Goal: Task Accomplishment & Management: Complete application form

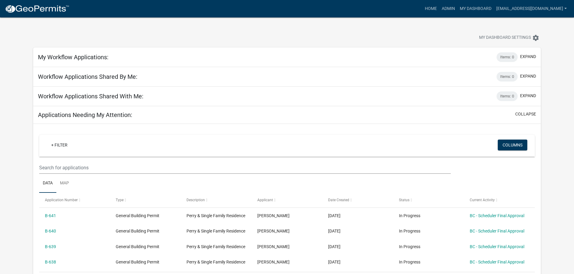
scroll to position [60, 0]
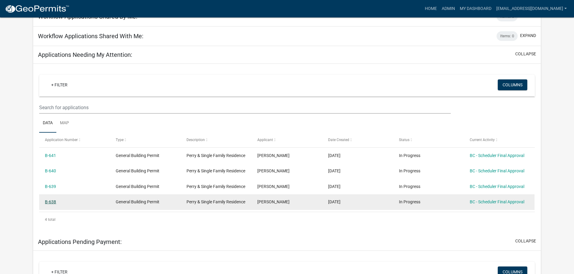
click at [55, 204] on link "B-638" at bounding box center [50, 202] width 11 height 5
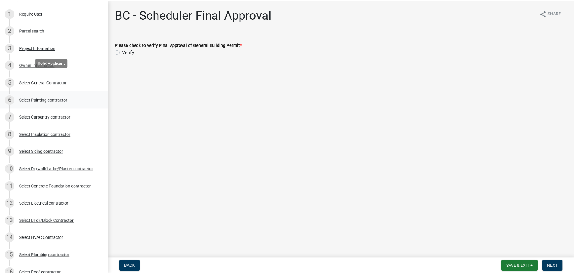
scroll to position [90, 0]
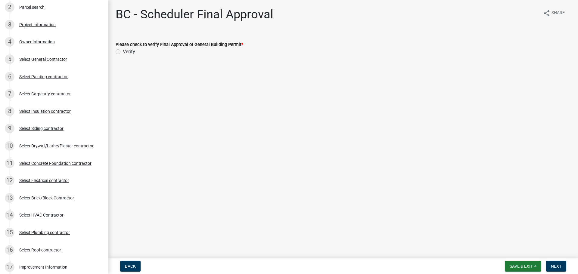
click at [123, 51] on label "Verify" at bounding box center [129, 51] width 12 height 7
click at [123, 51] on input "Verify" at bounding box center [125, 50] width 4 height 4
radio input "true"
click at [558, 266] on span "Next" at bounding box center [556, 266] width 11 height 5
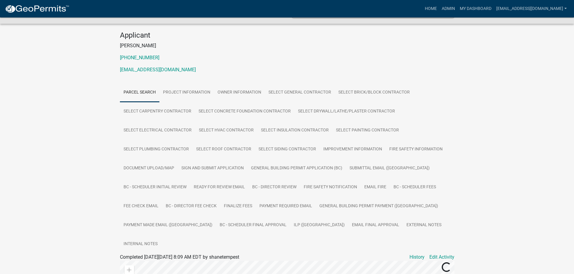
scroll to position [60, 0]
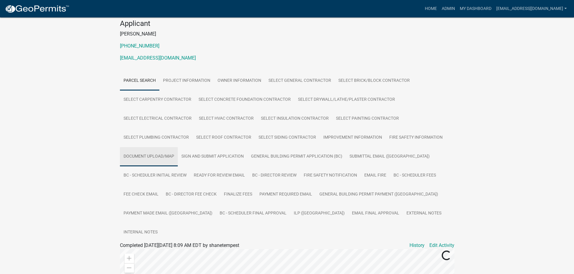
click at [152, 158] on link "Document Upload/Map" at bounding box center [149, 156] width 58 height 19
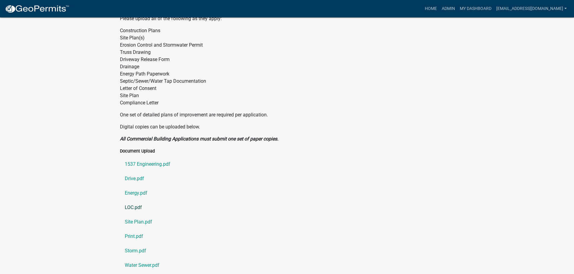
scroll to position [301, 0]
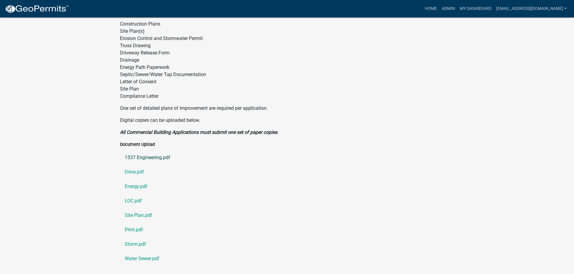
click at [147, 151] on link "1537 Engineering.pdf" at bounding box center [287, 158] width 334 height 14
click at [135, 165] on link "Drive.pdf" at bounding box center [287, 172] width 334 height 14
click at [143, 179] on link "Energy.pdf" at bounding box center [287, 186] width 334 height 14
click at [134, 194] on link "LOC.pdf" at bounding box center [287, 201] width 334 height 14
click at [131, 208] on link "Site Plan.pdf" at bounding box center [287, 215] width 334 height 14
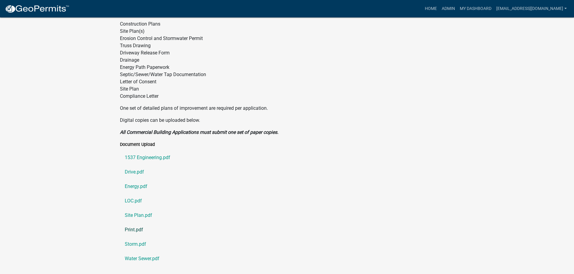
click at [131, 223] on link "Print.pdf" at bounding box center [287, 230] width 334 height 14
click at [135, 237] on link "Storm.pdf" at bounding box center [287, 244] width 334 height 14
click at [135, 252] on link "Water Sewer.pdf" at bounding box center [287, 259] width 334 height 14
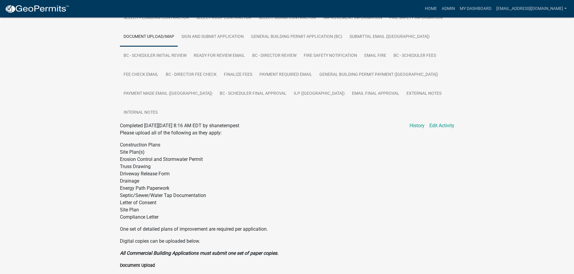
scroll to position [151, 0]
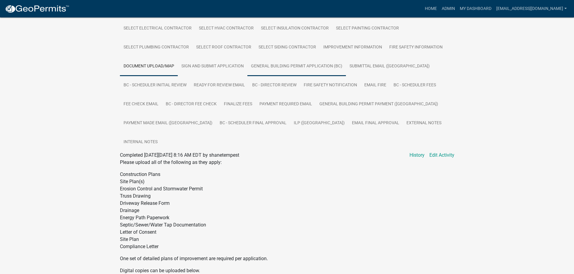
click at [285, 68] on link "General Building Permit Application (BC)" at bounding box center [296, 66] width 98 height 19
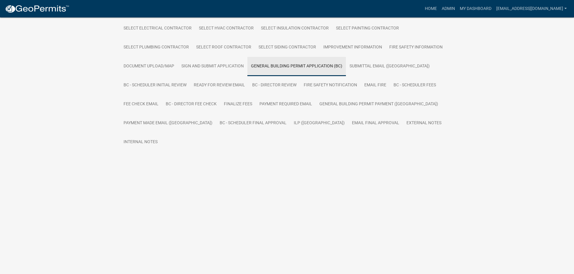
scroll to position [49, 0]
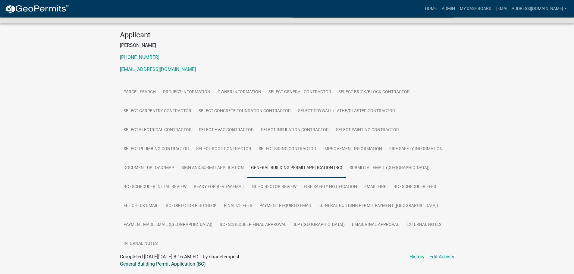
click at [146, 261] on link "General Building Permit Application (BC)" at bounding box center [163, 264] width 86 height 6
click at [290, 222] on link "ILP ([GEOGRAPHIC_DATA])" at bounding box center [319, 225] width 58 height 19
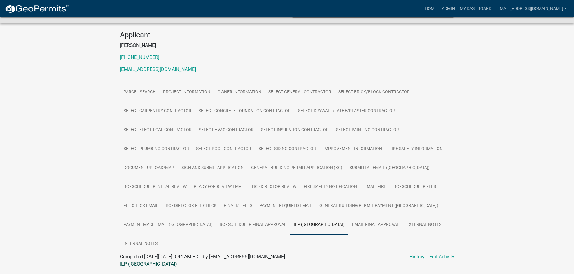
click at [127, 261] on link "ILP ([GEOGRAPHIC_DATA])" at bounding box center [148, 264] width 57 height 6
click at [475, 8] on link "My Dashboard" at bounding box center [475, 8] width 36 height 11
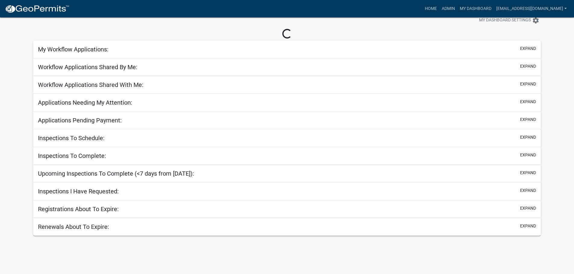
scroll to position [17, 0]
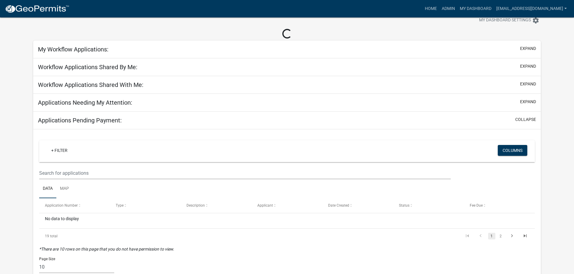
scroll to position [49, 0]
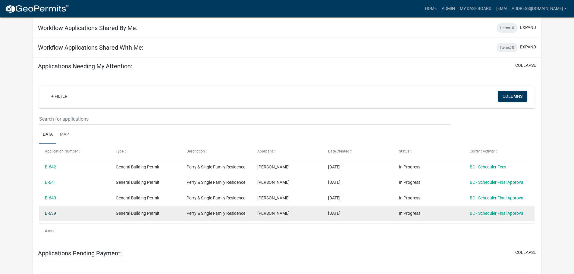
click at [52, 216] on link "B-639" at bounding box center [50, 213] width 11 height 5
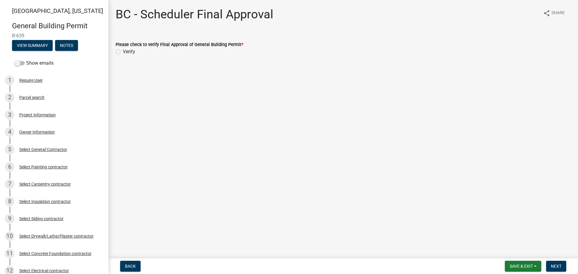
click at [123, 50] on label "Verify" at bounding box center [129, 51] width 12 height 7
click at [123, 50] on input "Verify" at bounding box center [125, 50] width 4 height 4
radio input "true"
click at [557, 263] on button "Next" at bounding box center [556, 266] width 20 height 11
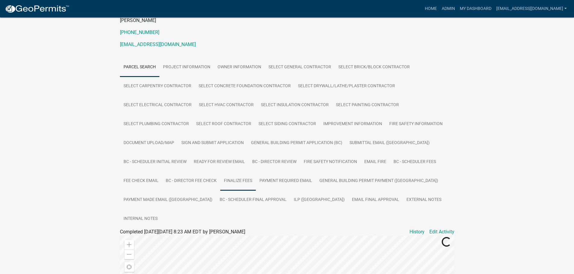
scroll to position [90, 0]
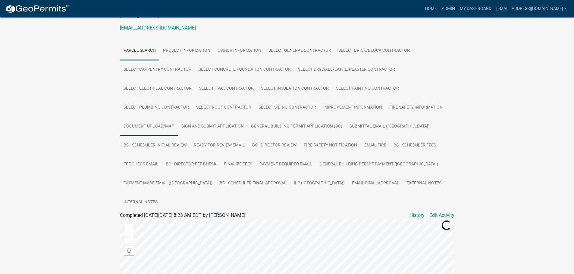
click at [149, 124] on link "Document Upload/Map" at bounding box center [149, 126] width 58 height 19
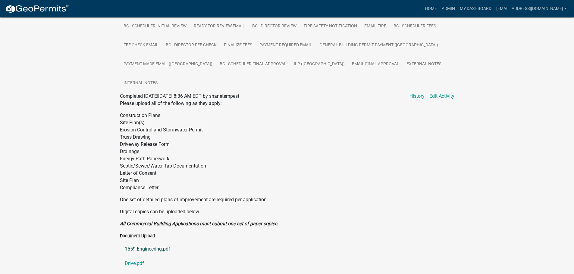
scroll to position [241, 0]
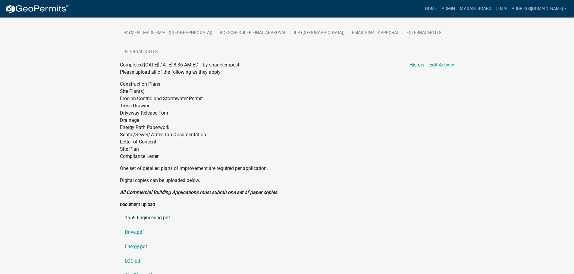
click at [149, 211] on link "1559 Engineering.pdf" at bounding box center [287, 218] width 334 height 14
click at [141, 225] on link "Drive.pdf" at bounding box center [287, 232] width 334 height 14
click at [136, 240] on link "Energy.pdf" at bounding box center [287, 247] width 334 height 14
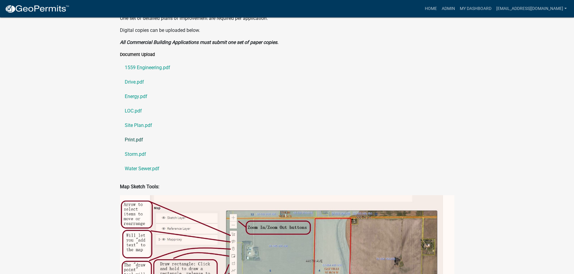
scroll to position [391, 0]
click at [130, 104] on link "LOC.pdf" at bounding box center [287, 111] width 334 height 14
click at [140, 118] on link "Site Plan.pdf" at bounding box center [287, 125] width 334 height 14
click at [136, 132] on link "Print.pdf" at bounding box center [287, 139] width 334 height 14
click at [141, 147] on link "Storm.pdf" at bounding box center [287, 154] width 334 height 14
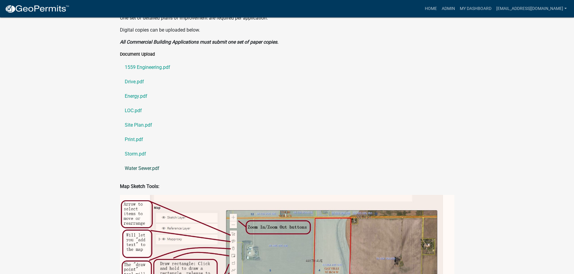
click at [147, 161] on link "Water Sewer.pdf" at bounding box center [287, 168] width 334 height 14
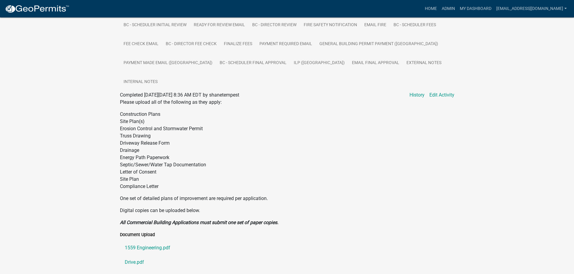
scroll to position [181, 0]
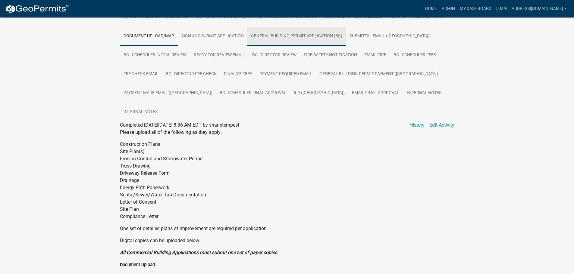
click at [286, 36] on link "General Building Permit Application (BC)" at bounding box center [296, 36] width 98 height 19
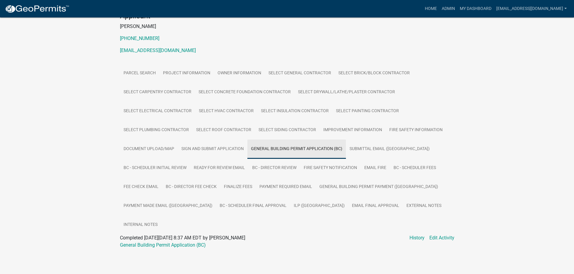
scroll to position [49, 0]
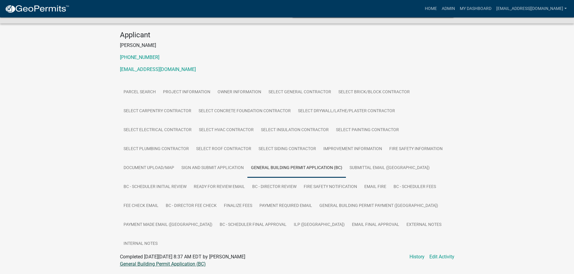
click at [151, 261] on link "General Building Permit Application (BC)" at bounding box center [163, 264] width 86 height 6
click at [290, 222] on link "ILP ([GEOGRAPHIC_DATA])" at bounding box center [319, 225] width 58 height 19
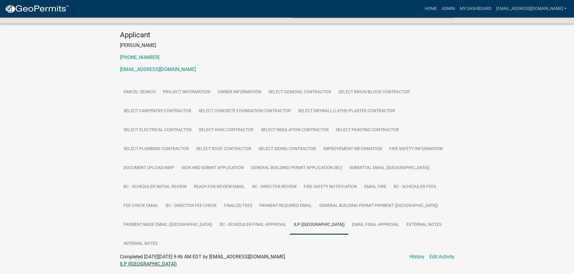
click at [126, 261] on link "ILP ([GEOGRAPHIC_DATA])" at bounding box center [148, 264] width 57 height 6
click at [471, 6] on link "My Dashboard" at bounding box center [475, 8] width 36 height 11
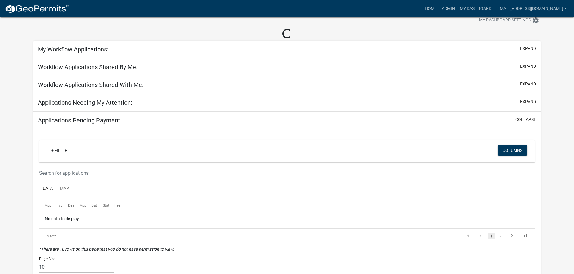
scroll to position [49, 0]
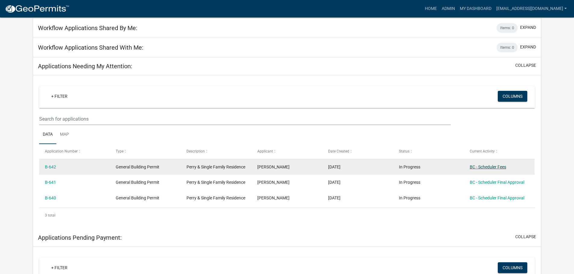
click at [501, 165] on link "BC - Scheduler Fees" at bounding box center [487, 167] width 36 height 5
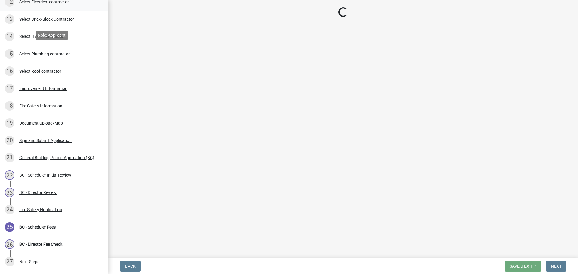
scroll to position [271, 0]
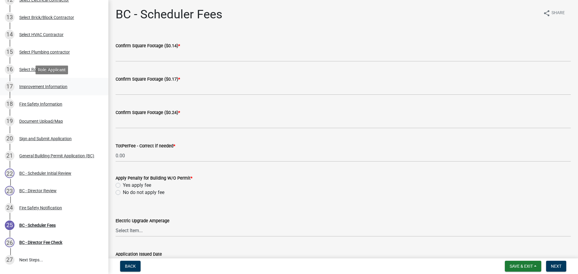
click at [35, 86] on div "Improvement Information" at bounding box center [43, 87] width 48 height 4
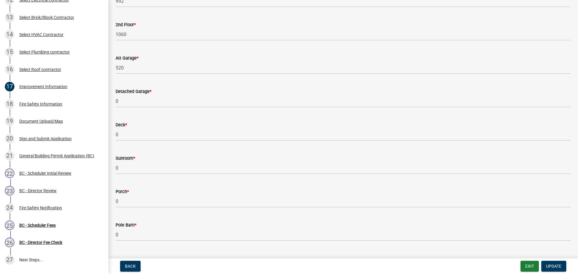
scroll to position [151, 0]
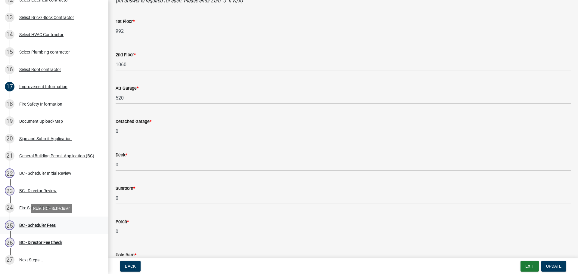
click at [46, 226] on div "BC - Scheduler Fees" at bounding box center [37, 225] width 36 height 4
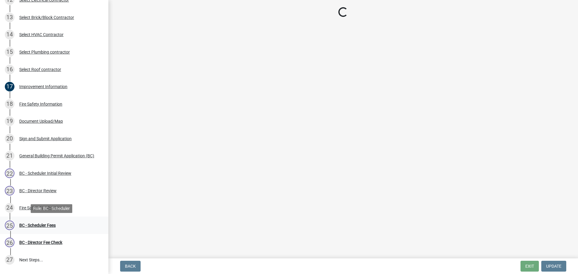
scroll to position [0, 0]
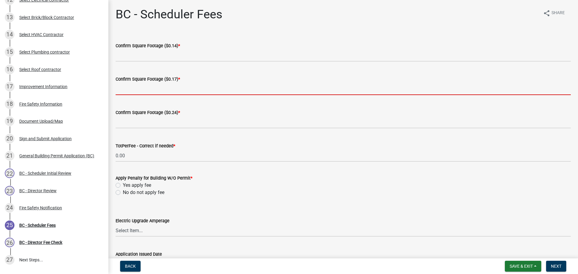
click at [134, 89] on input "text" at bounding box center [343, 89] width 455 height 12
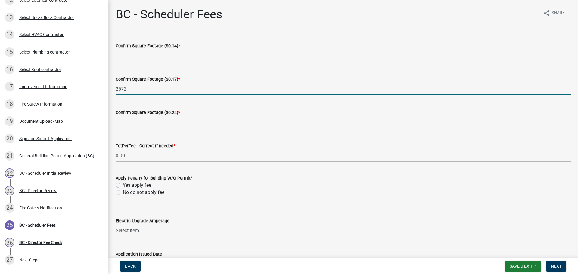
type input "2572"
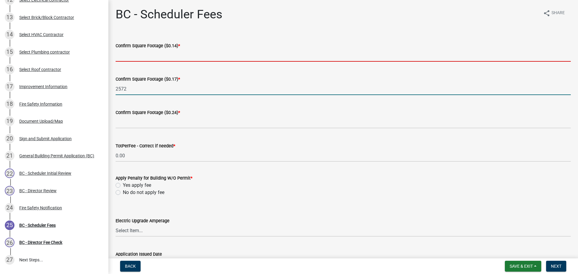
click at [147, 55] on input "text" at bounding box center [343, 55] width 455 height 12
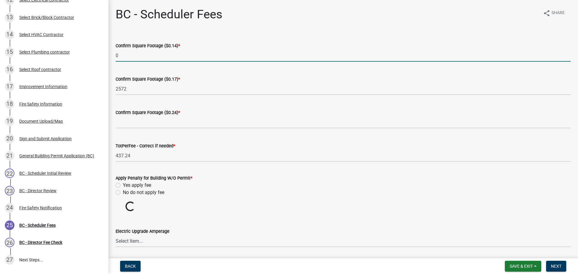
type input "0"
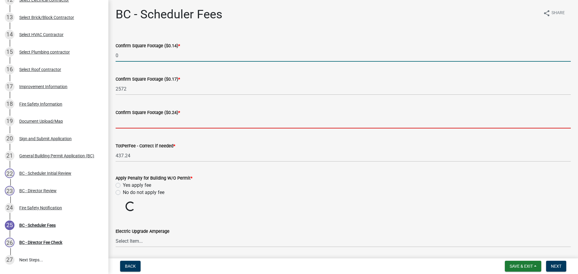
click at [124, 122] on input "text" at bounding box center [343, 122] width 455 height 12
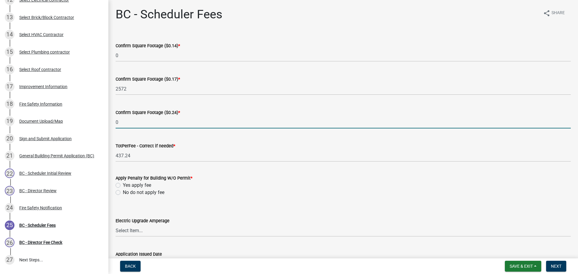
type input "0"
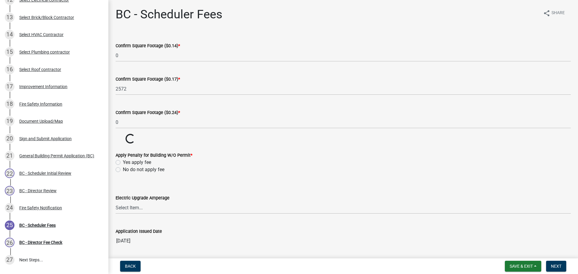
click at [118, 192] on wm-data-entity-input-list "Confirm Square Footage ($0.14) * 0 Confirm Square Footage ($0.17) * 2572 Confir…" at bounding box center [343, 143] width 455 height 218
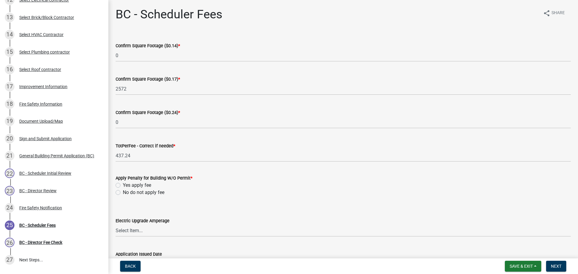
click at [123, 191] on label "No do not apply fee" at bounding box center [144, 192] width 42 height 7
click at [123, 191] on input "No do not apply fee" at bounding box center [125, 191] width 4 height 4
radio input "true"
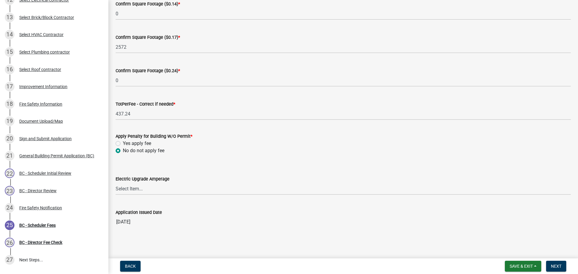
scroll to position [42, 0]
click at [554, 266] on span "Next" at bounding box center [556, 266] width 11 height 5
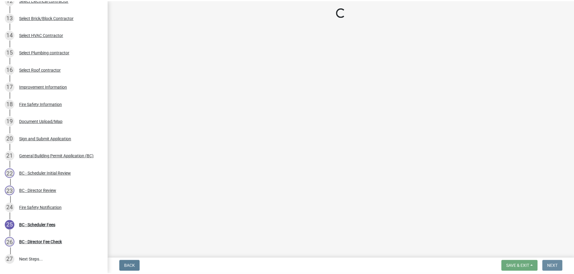
scroll to position [0, 0]
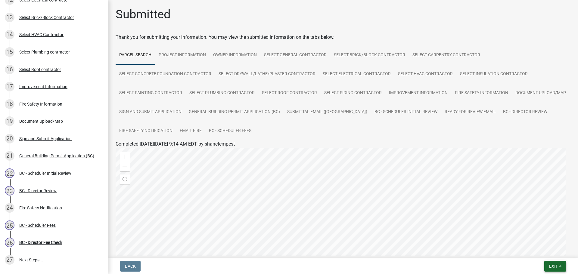
click at [561, 268] on button "Exit" at bounding box center [555, 266] width 22 height 11
click at [544, 250] on button "Save & Exit" at bounding box center [542, 251] width 48 height 14
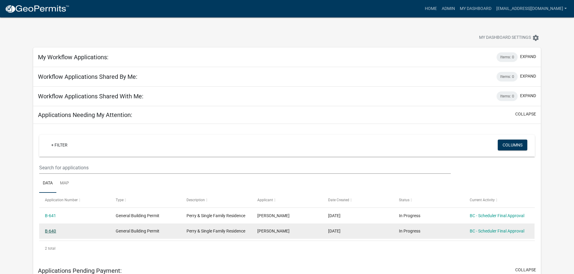
click at [54, 234] on link "B-640" at bounding box center [50, 231] width 11 height 5
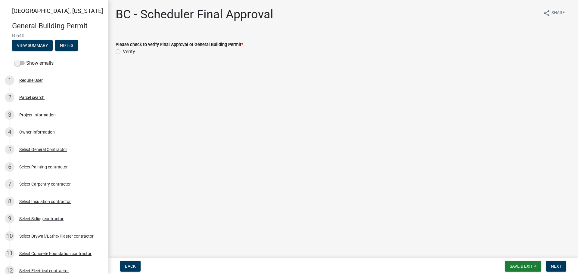
click at [123, 51] on label "Verify" at bounding box center [129, 51] width 12 height 7
click at [123, 51] on input "Verify" at bounding box center [125, 50] width 4 height 4
radio input "true"
click at [558, 265] on span "Next" at bounding box center [556, 266] width 11 height 5
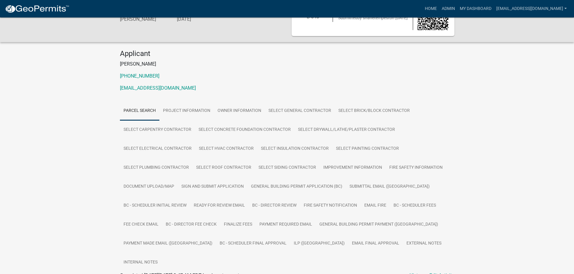
scroll to position [60, 0]
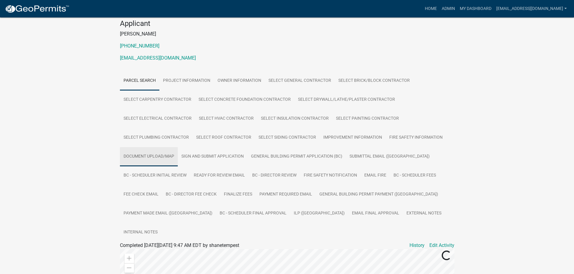
click at [158, 155] on link "Document Upload/Map" at bounding box center [149, 156] width 58 height 19
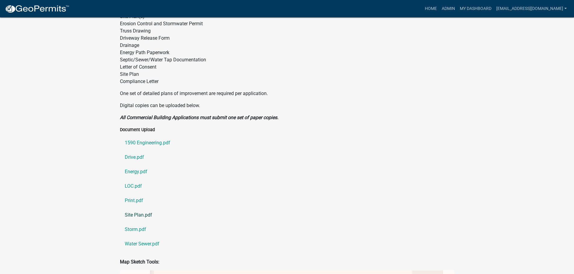
scroll to position [331, 0]
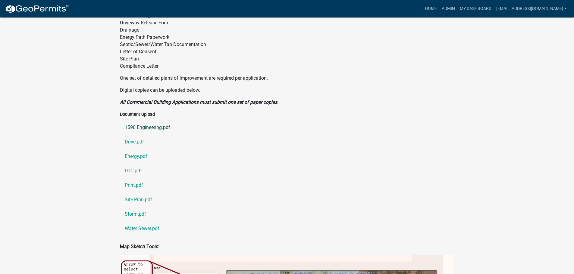
click at [162, 120] on link "1590 Engineering.pdf" at bounding box center [287, 127] width 334 height 14
click at [130, 135] on link "Drive.pdf" at bounding box center [287, 142] width 334 height 14
click at [141, 149] on link "Energy.pdf" at bounding box center [287, 156] width 334 height 14
click at [135, 164] on link "LOC.pdf" at bounding box center [287, 171] width 334 height 14
click at [137, 178] on link "Print.pdf" at bounding box center [287, 185] width 334 height 14
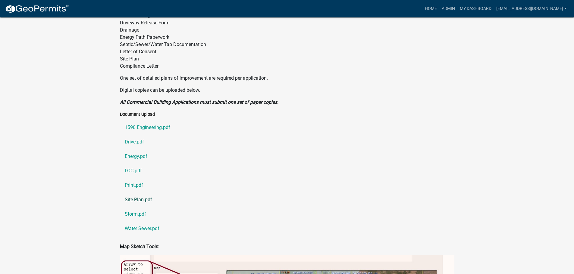
click at [143, 193] on link "Site Plan.pdf" at bounding box center [287, 200] width 334 height 14
click at [132, 207] on link "Storm.pdf" at bounding box center [287, 214] width 334 height 14
click at [128, 222] on link "Water Sewer.pdf" at bounding box center [287, 229] width 334 height 14
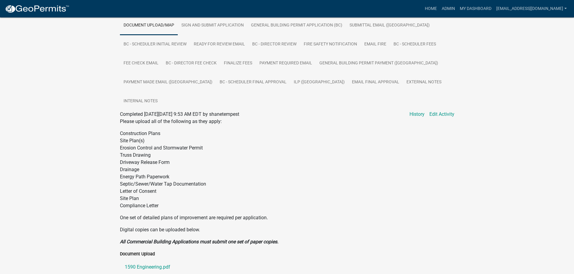
scroll to position [181, 0]
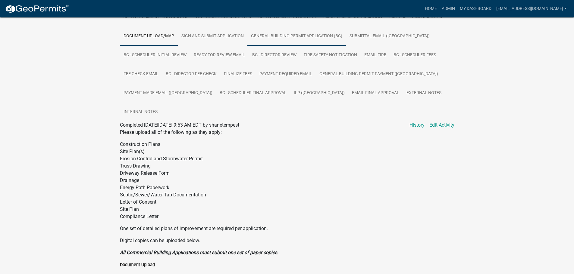
click at [279, 38] on link "General Building Permit Application (BC)" at bounding box center [296, 36] width 98 height 19
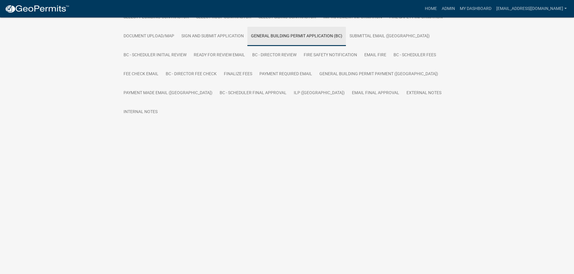
scroll to position [49, 0]
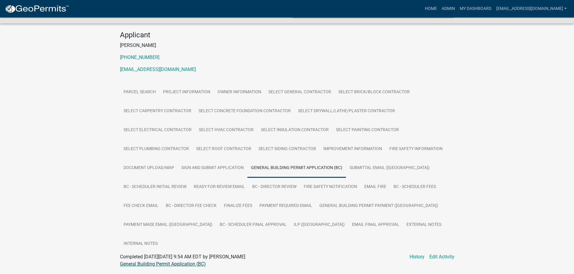
click at [151, 261] on link "General Building Permit Application (BC)" at bounding box center [163, 264] width 86 height 6
click at [290, 223] on link "ILP ([GEOGRAPHIC_DATA])" at bounding box center [319, 225] width 58 height 19
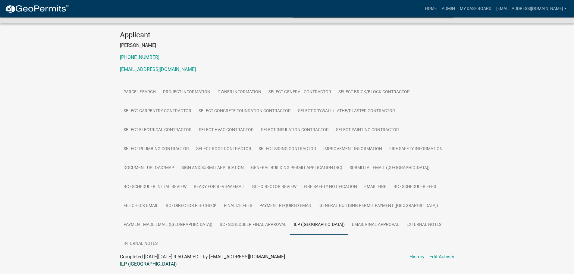
click at [125, 261] on link "ILP ([GEOGRAPHIC_DATA])" at bounding box center [148, 264] width 57 height 6
click at [471, 3] on link "My Dashboard" at bounding box center [475, 8] width 36 height 11
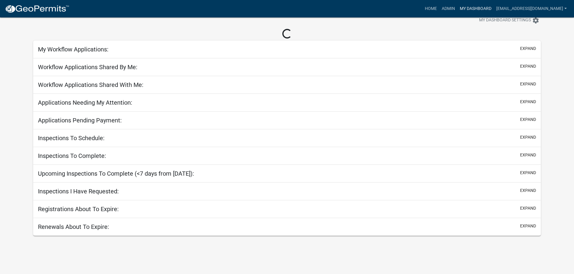
scroll to position [17, 0]
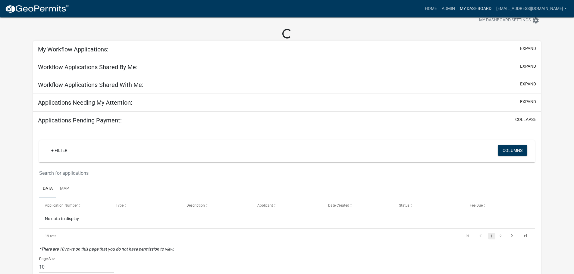
scroll to position [49, 0]
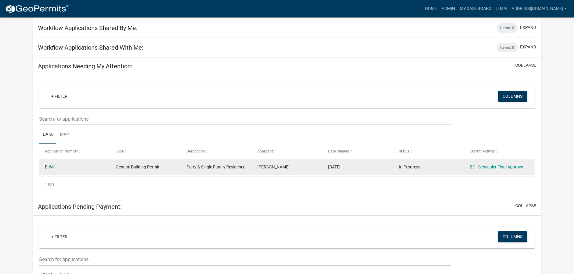
click at [52, 166] on link "B-641" at bounding box center [50, 167] width 11 height 5
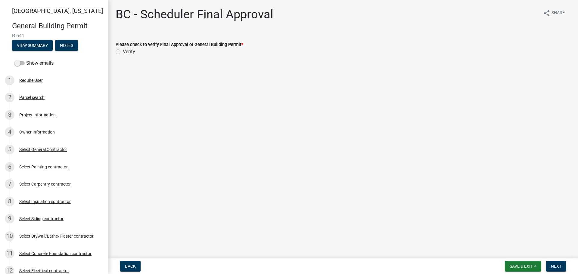
click at [123, 51] on label "Verify" at bounding box center [129, 51] width 12 height 7
click at [123, 51] on input "Verify" at bounding box center [125, 50] width 4 height 4
radio input "true"
click at [554, 265] on span "Next" at bounding box center [556, 266] width 11 height 5
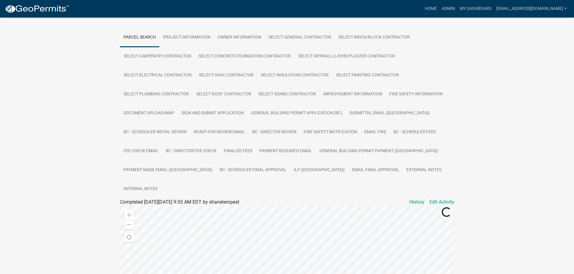
scroll to position [120, 0]
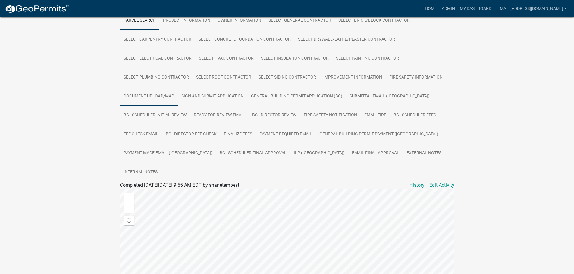
click at [165, 96] on link "Document Upload/Map" at bounding box center [149, 96] width 58 height 19
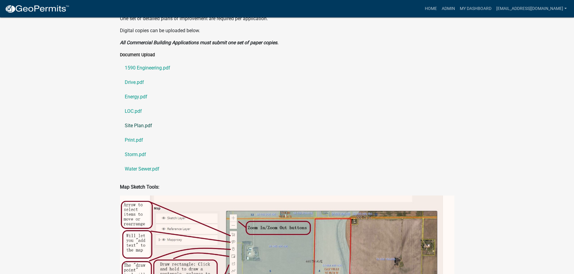
scroll to position [391, 0]
click at [153, 60] on link "1590 Engineering.pdf" at bounding box center [287, 67] width 334 height 14
click at [139, 75] on link "Drive.pdf" at bounding box center [287, 82] width 334 height 14
click at [139, 89] on link "Energy.pdf" at bounding box center [287, 96] width 334 height 14
click at [137, 104] on link "LOC.pdf" at bounding box center [287, 111] width 334 height 14
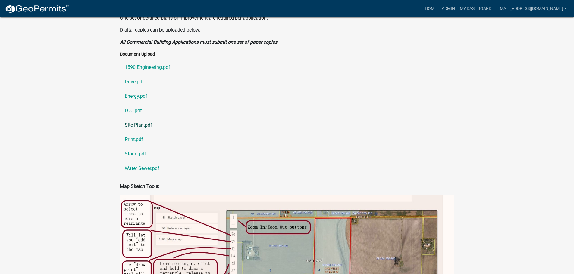
click at [140, 118] on link "Site Plan.pdf" at bounding box center [287, 125] width 334 height 14
click at [135, 132] on link "Print.pdf" at bounding box center [287, 139] width 334 height 14
click at [138, 147] on link "Storm.pdf" at bounding box center [287, 154] width 334 height 14
click at [154, 161] on link "Water Sewer.pdf" at bounding box center [287, 168] width 334 height 14
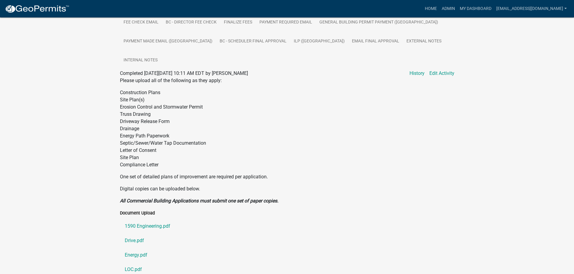
scroll to position [181, 0]
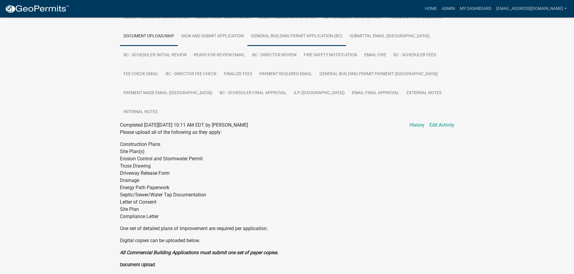
click at [285, 30] on link "General Building Permit Application (BC)" at bounding box center [296, 36] width 98 height 19
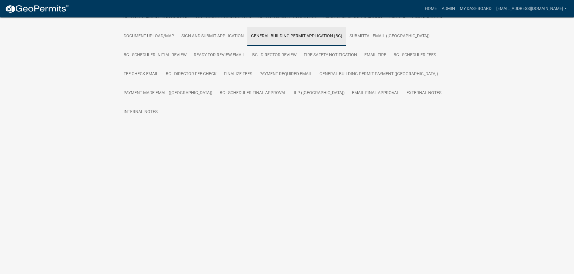
scroll to position [49, 0]
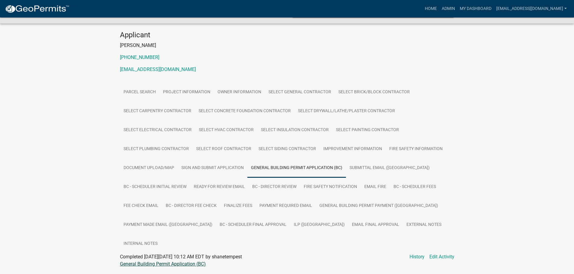
click at [165, 261] on link "General Building Permit Application (BC)" at bounding box center [163, 264] width 86 height 6
click at [290, 225] on link "ILP ([GEOGRAPHIC_DATA])" at bounding box center [319, 225] width 58 height 19
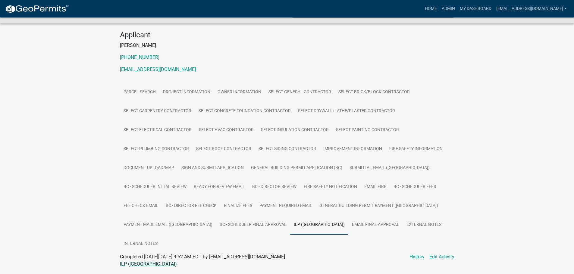
click at [130, 261] on link "ILP ([GEOGRAPHIC_DATA])" at bounding box center [148, 264] width 57 height 6
click at [472, 8] on link "My Dashboard" at bounding box center [475, 8] width 36 height 11
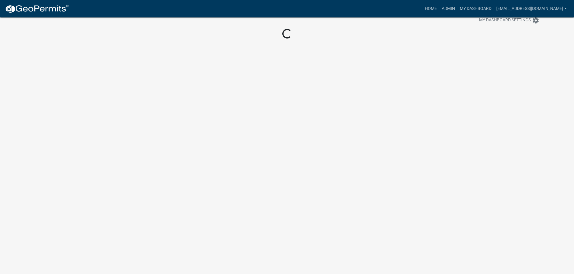
scroll to position [17, 0]
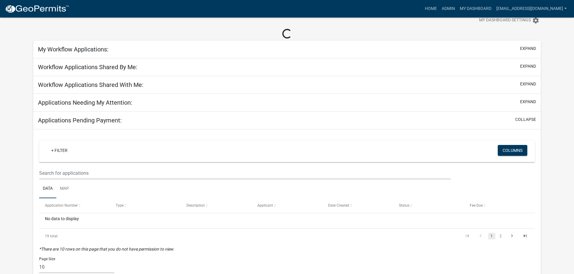
scroll to position [49, 0]
